Goal: Use online tool/utility: Utilize a website feature to perform a specific function

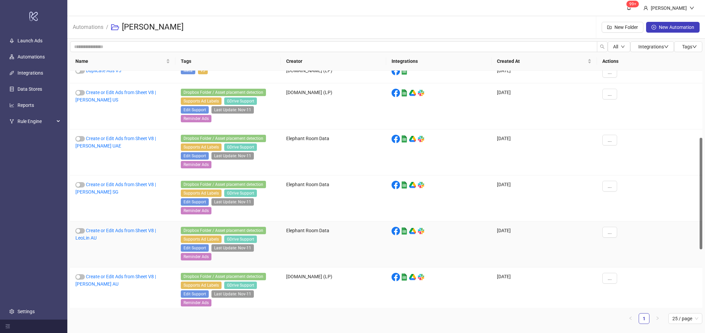
scroll to position [142, 0]
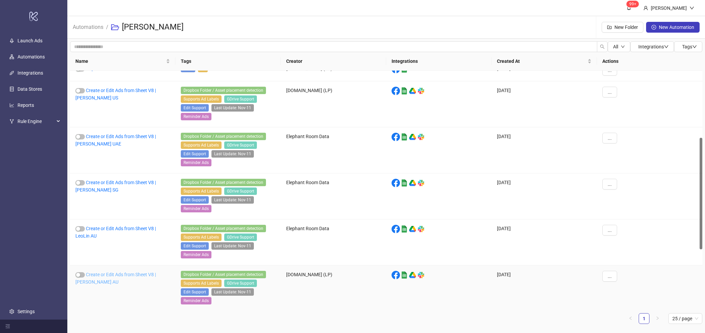
click at [148, 279] on link "Create or Edit Ads from Sheet V8 | [PERSON_NAME] AU" at bounding box center [115, 278] width 80 height 13
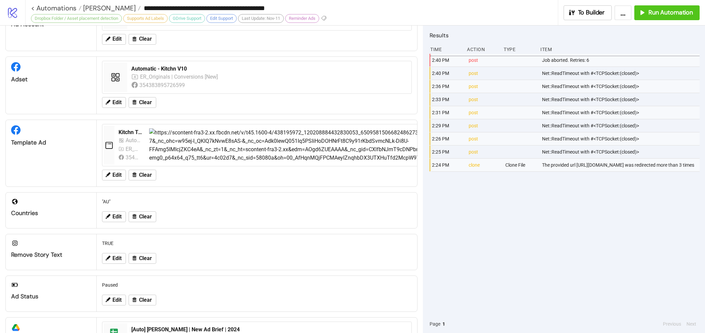
scroll to position [186, 0]
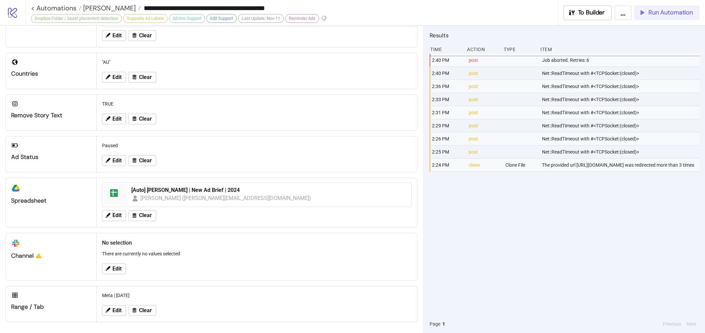
click at [684, 13] on span "Run Automation" at bounding box center [670, 13] width 44 height 8
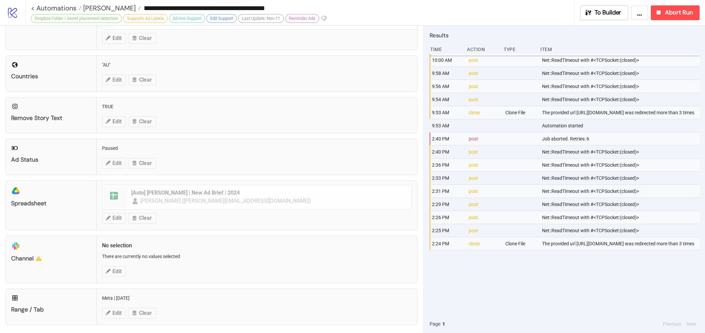
scroll to position [179, 0]
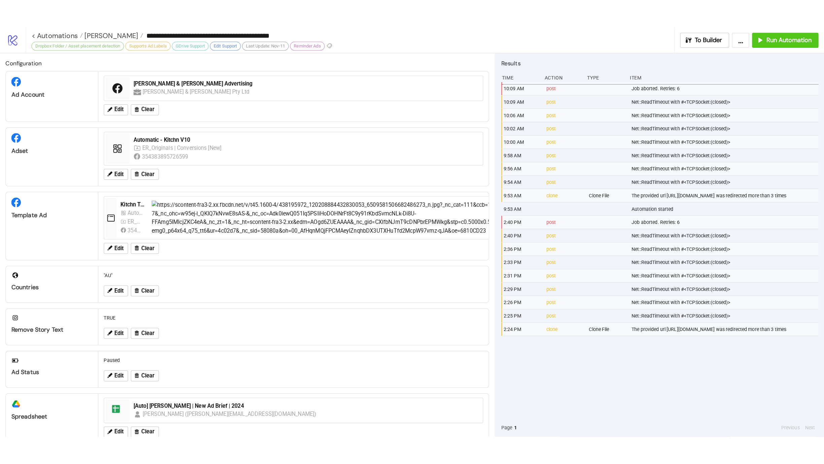
scroll to position [117, 0]
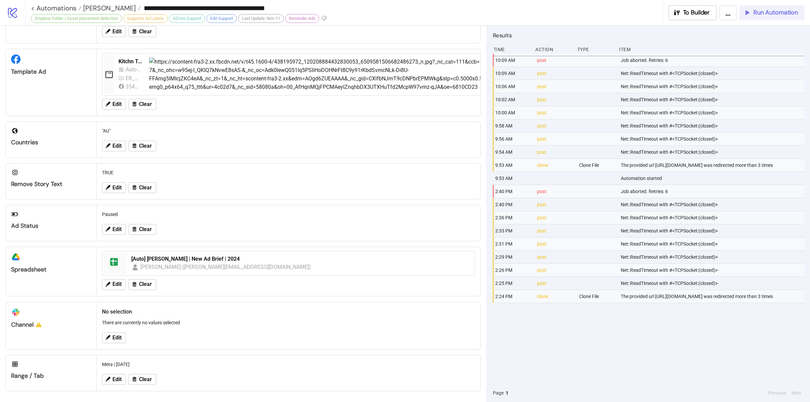
click at [758, 9] on span "Run Automation" at bounding box center [775, 13] width 44 height 8
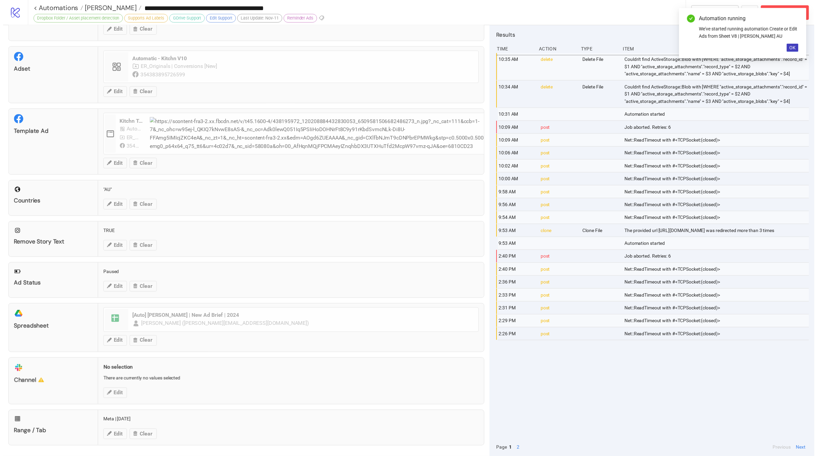
scroll to position [48, 0]
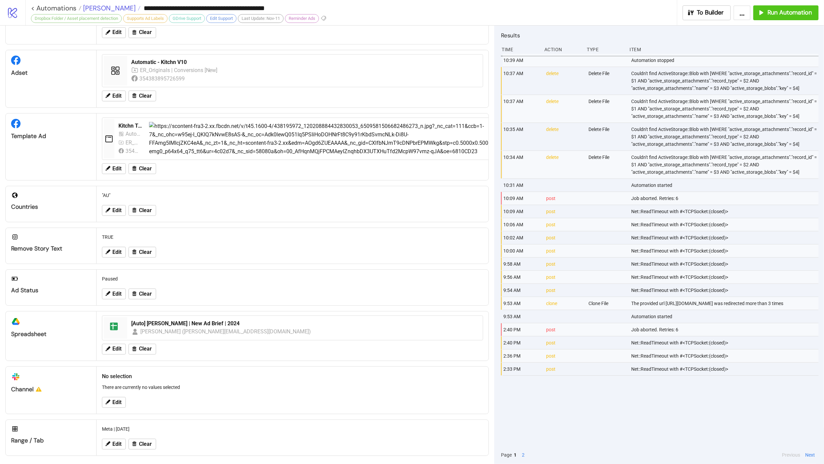
click at [94, 4] on span "Leo Lin" at bounding box center [108, 8] width 54 height 9
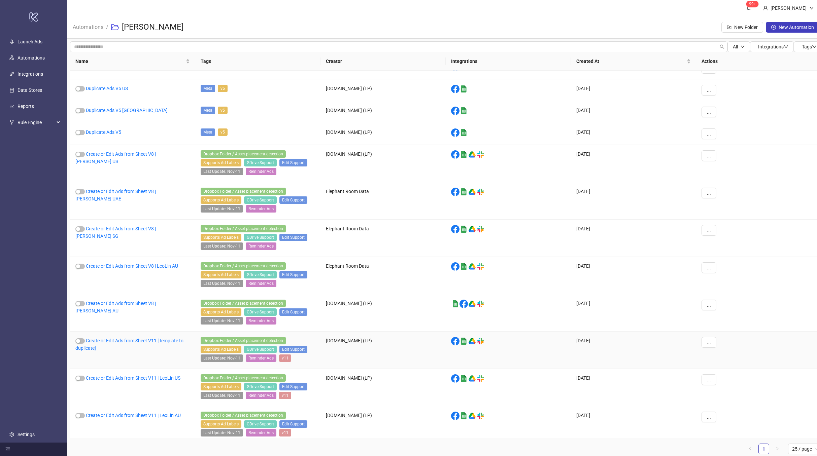
scroll to position [2, 0]
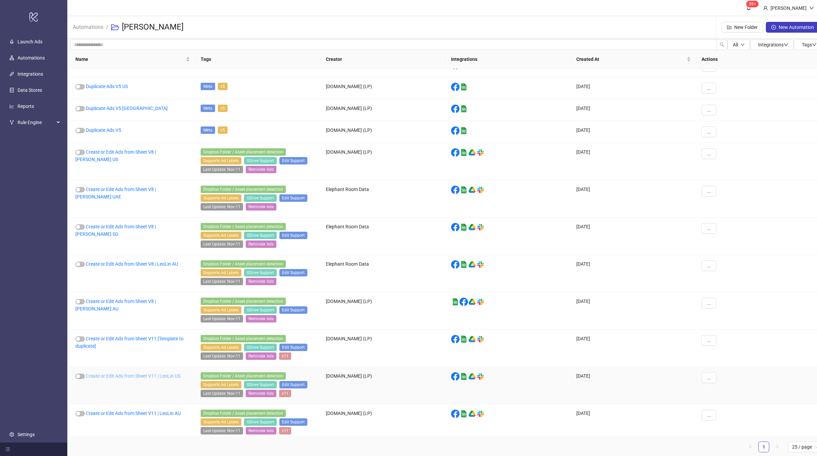
click at [150, 373] on link "Create or Edit Ads from Sheet V11 | LeoLin US" at bounding box center [133, 375] width 95 height 5
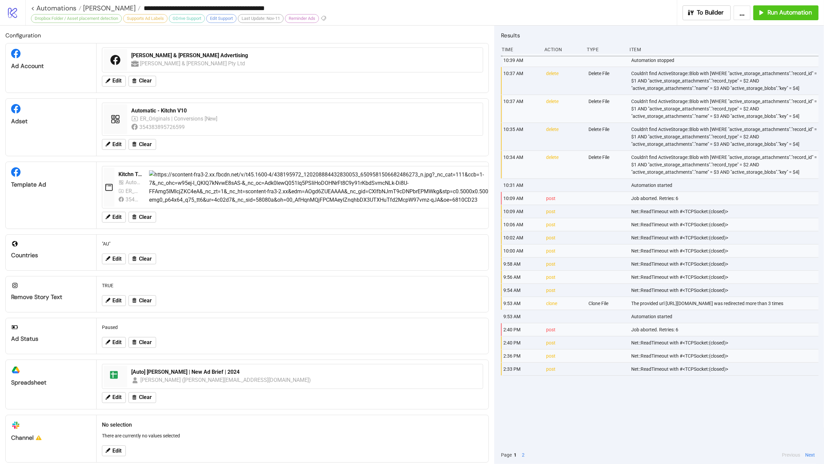
type input "**********"
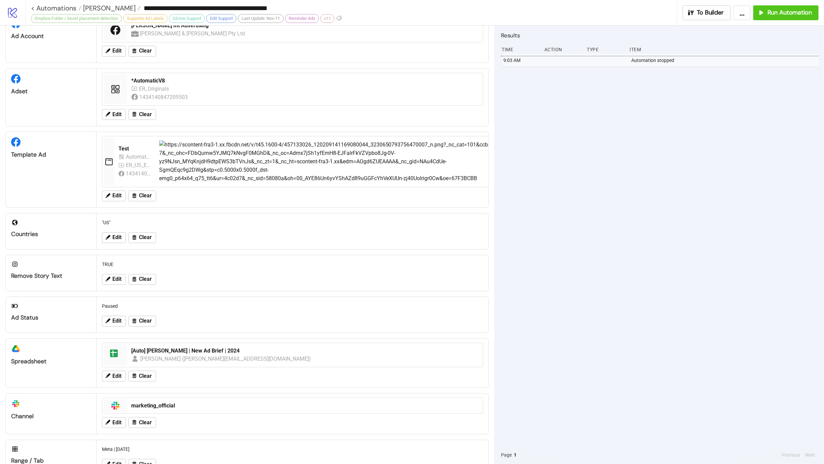
scroll to position [50, 0]
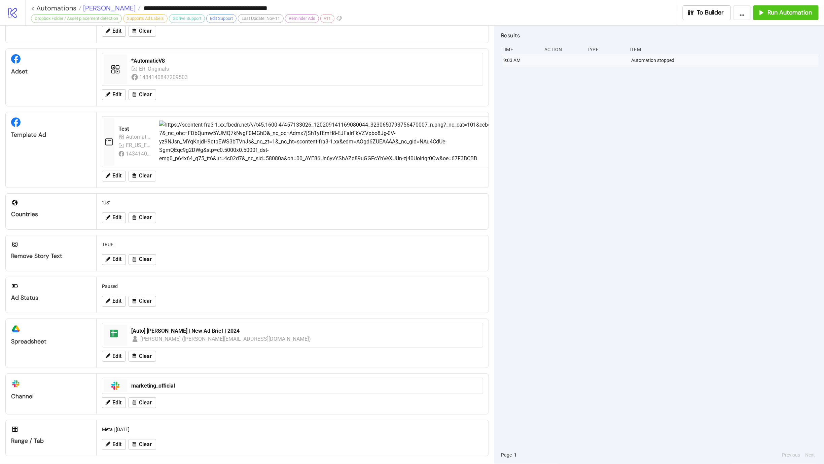
click at [92, 10] on span "Leo Lin" at bounding box center [108, 8] width 54 height 9
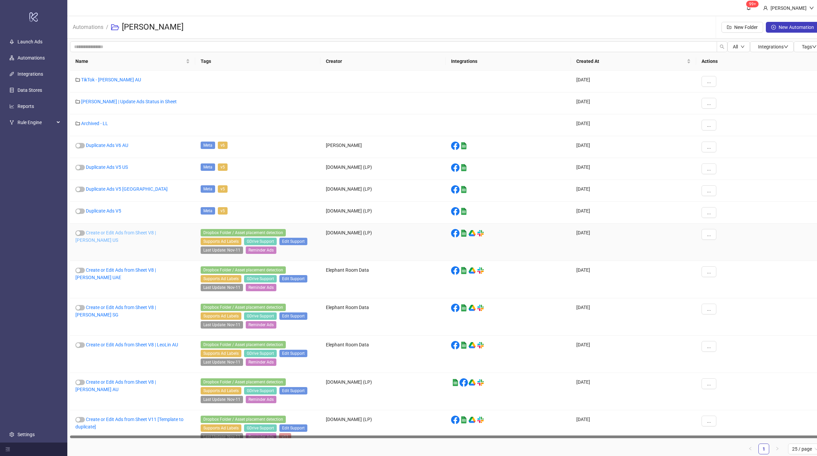
click at [152, 230] on link "Create or Edit Ads from Sheet V8 | Leo Lin US" at bounding box center [115, 236] width 80 height 13
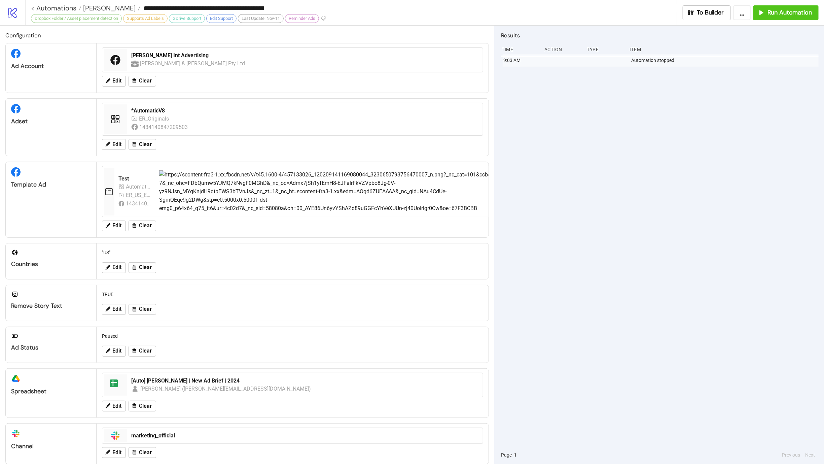
type input "**********"
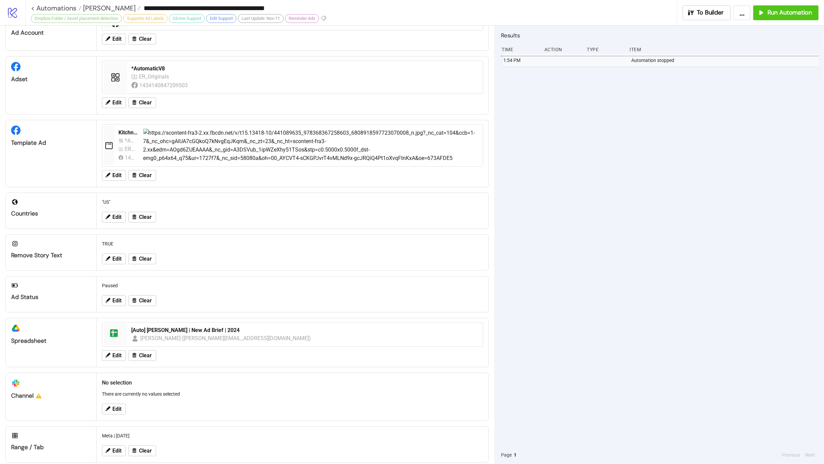
scroll to position [40, 0]
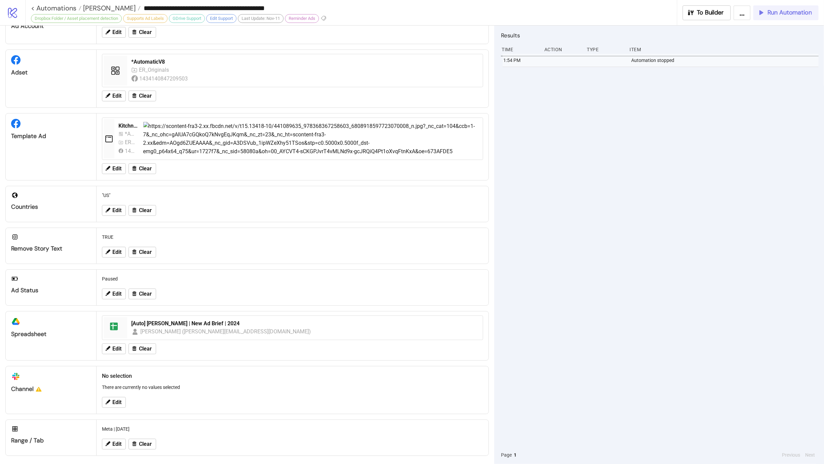
click at [788, 15] on span "Run Automation" at bounding box center [789, 13] width 44 height 8
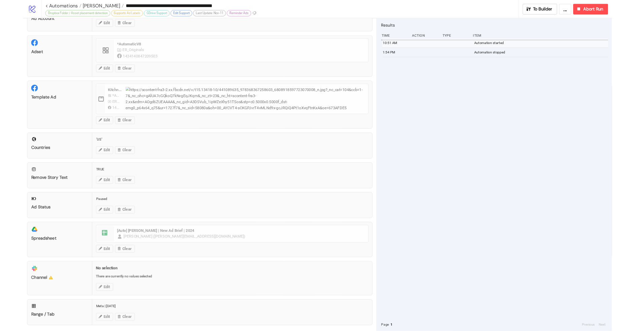
scroll to position [40, 0]
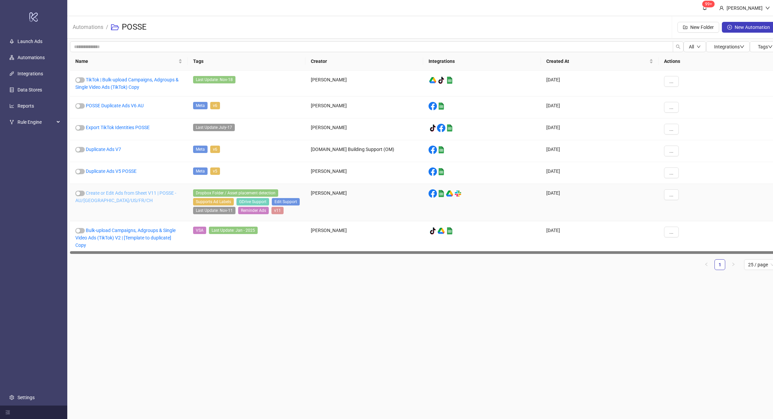
click at [116, 193] on link "Create or Edit Ads from Sheet V11 | POSSE - AU/UK/US/FR/CH" at bounding box center [125, 196] width 101 height 13
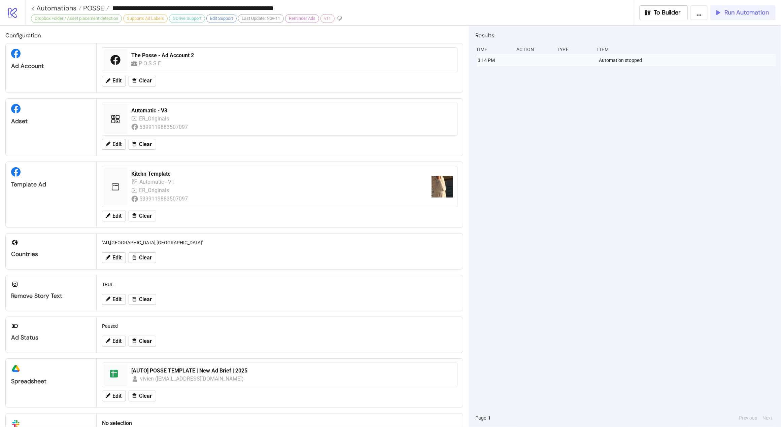
click at [741, 9] on span "Run Automation" at bounding box center [746, 13] width 44 height 8
